Goal: Task Accomplishment & Management: Manage account settings

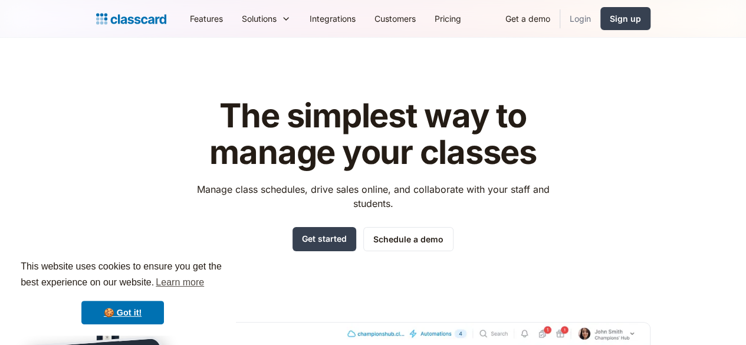
click at [600, 23] on link "Login" at bounding box center [580, 18] width 40 height 27
click at [641, 24] on div "Sign up" at bounding box center [625, 18] width 31 height 12
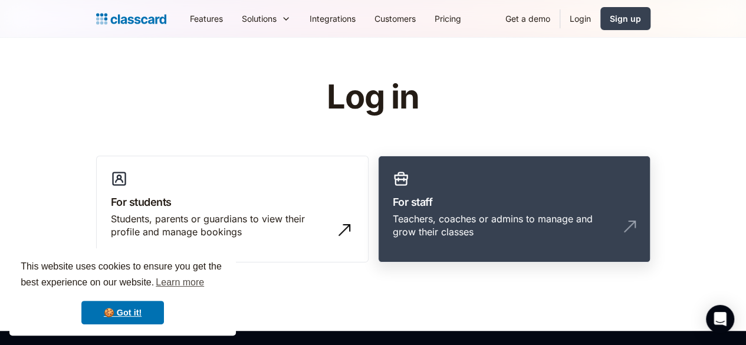
click at [433, 221] on div "Teachers, coaches or admins to manage and grow their classes" at bounding box center [502, 225] width 219 height 27
